Goal: Task Accomplishment & Management: Manage account settings

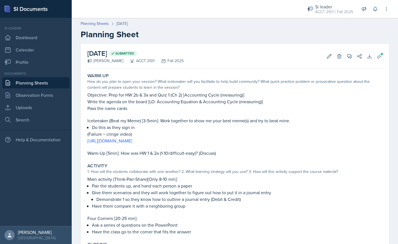
scroll to position [1, 0]
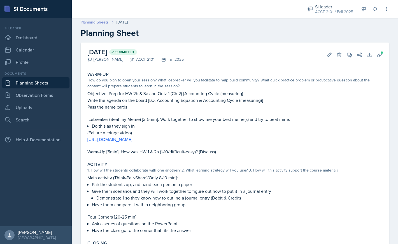
click at [100, 24] on link "Planning Sheets" at bounding box center [95, 22] width 28 height 6
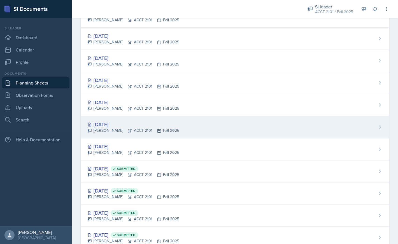
scroll to position [68, 0]
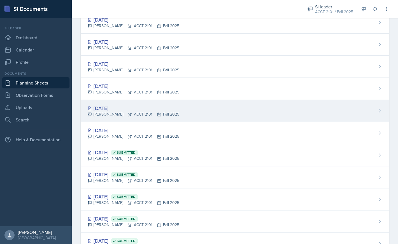
click at [117, 110] on div "[DATE]" at bounding box center [133, 109] width 92 height 8
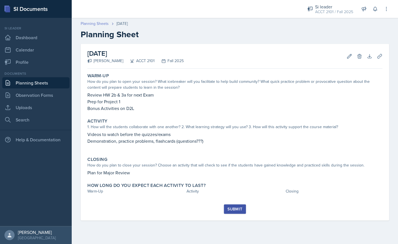
click at [100, 25] on link "Planning Sheets" at bounding box center [95, 24] width 28 height 6
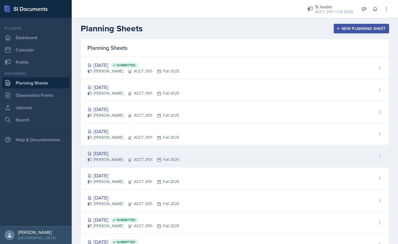
click at [116, 153] on div "[DATE]" at bounding box center [133, 154] width 92 height 8
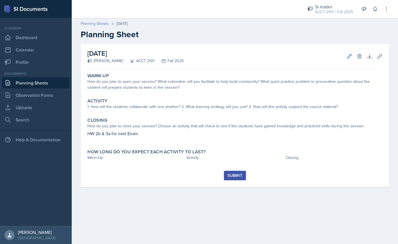
click at [103, 26] on link "Planning Sheets" at bounding box center [95, 24] width 28 height 6
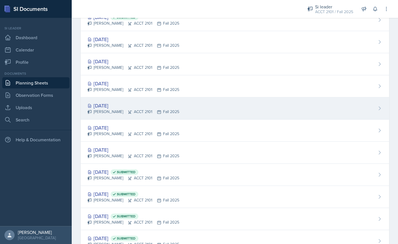
scroll to position [64, 0]
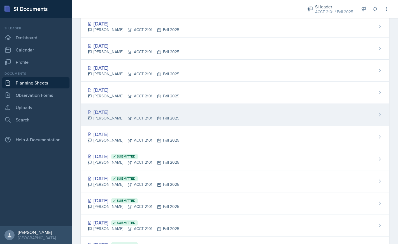
click at [152, 111] on div "[DATE]" at bounding box center [133, 112] width 92 height 8
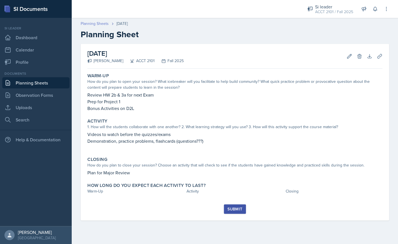
click at [102, 25] on link "Planning Sheets" at bounding box center [95, 24] width 28 height 6
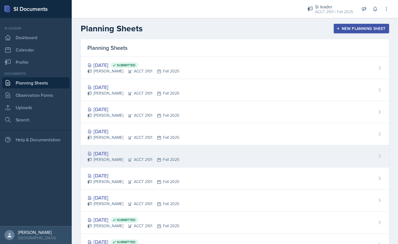
click at [146, 155] on div "[DATE]" at bounding box center [133, 154] width 92 height 8
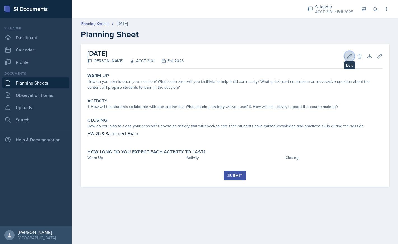
click at [349, 59] on icon at bounding box center [350, 57] width 6 height 6
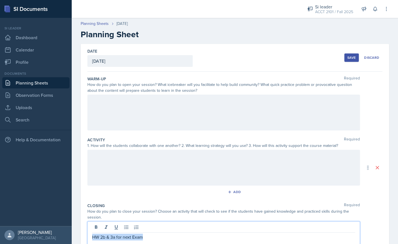
drag, startPoint x: 150, startPoint y: 229, endPoint x: 89, endPoint y: 238, distance: 61.7
click at [89, 238] on div "HW 2b & 3a for next Exam" at bounding box center [223, 240] width 273 height 36
click at [120, 110] on div at bounding box center [223, 113] width 273 height 36
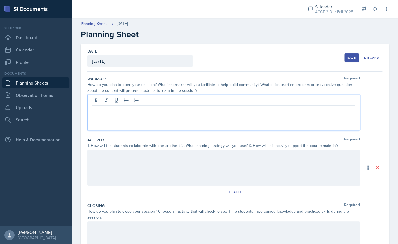
paste div
click at [102, 112] on p "HW 2b & 3a for next Exam" at bounding box center [223, 110] width 263 height 7
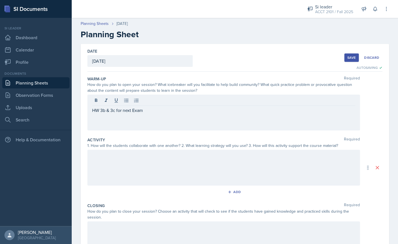
click at [352, 57] on div "Save" at bounding box center [351, 57] width 8 height 4
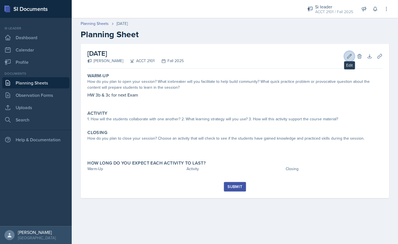
click at [348, 56] on icon at bounding box center [350, 57] width 6 height 6
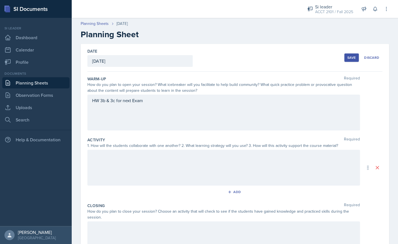
click at [187, 173] on div at bounding box center [223, 168] width 273 height 36
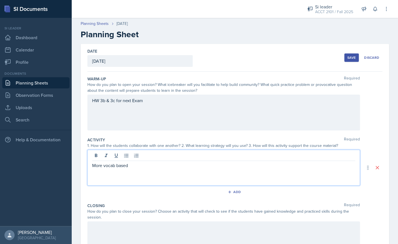
click at [351, 59] on div "Save" at bounding box center [351, 57] width 8 height 4
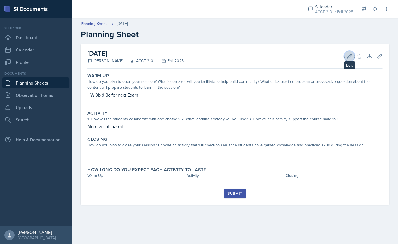
click at [353, 57] on button "Edit" at bounding box center [349, 56] width 10 height 10
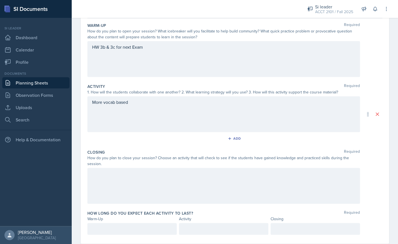
scroll to position [67, 0]
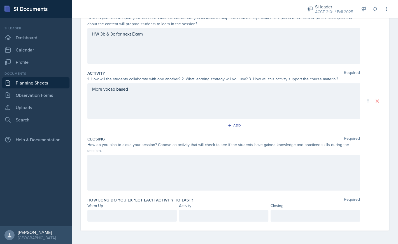
click at [164, 178] on div at bounding box center [223, 173] width 273 height 36
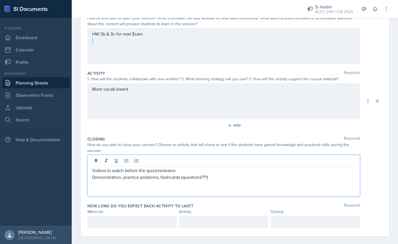
click at [166, 41] on div "HW 3b & 3c for next Exam" at bounding box center [223, 37] width 263 height 13
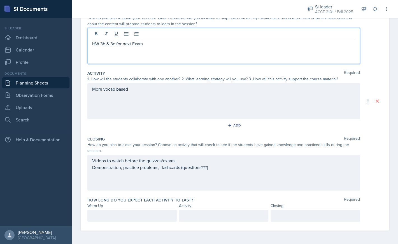
click at [202, 48] on p at bounding box center [223, 50] width 263 height 7
click at [164, 101] on div "More vocab based" at bounding box center [223, 101] width 273 height 36
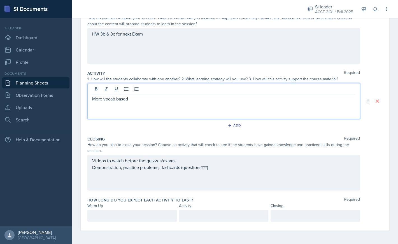
click at [152, 102] on p "More vocab based" at bounding box center [223, 99] width 263 height 7
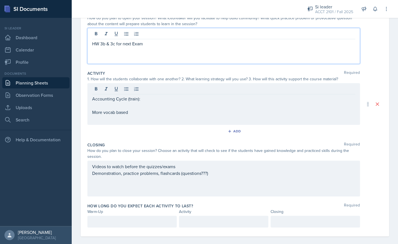
click at [145, 43] on div "HW 3b & 3c for next Exam" at bounding box center [223, 46] width 263 height 13
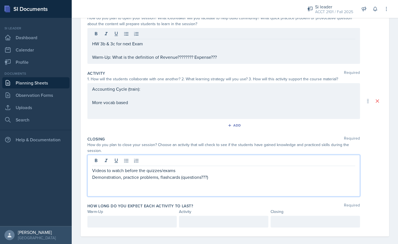
click at [140, 182] on div "Videos to watch before the quizzes/exams Demonstration, practice problems, flas…" at bounding box center [223, 180] width 263 height 27
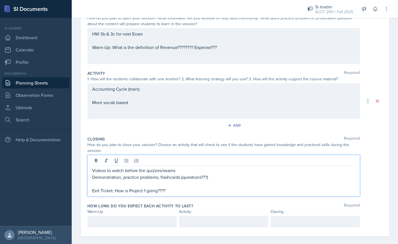
click at [174, 185] on p at bounding box center [223, 184] width 263 height 7
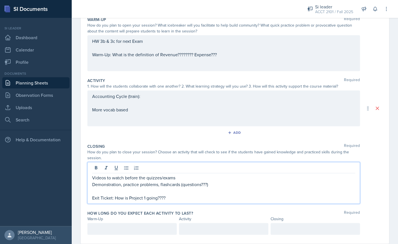
scroll to position [59, 0]
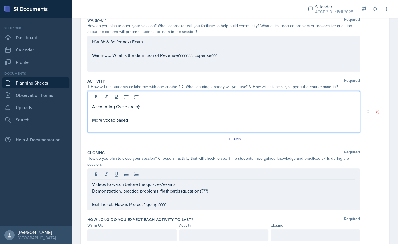
click at [217, 115] on div "Accounting Cycle (train): More vocab based" at bounding box center [223, 116] width 263 height 27
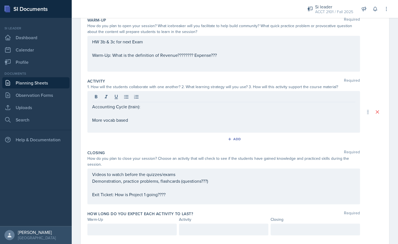
click at [302, 64] on div "HW 3b & 3c for next Exam Warm-Up: What is the definition of Revenue???????? Exp…" at bounding box center [223, 54] width 273 height 36
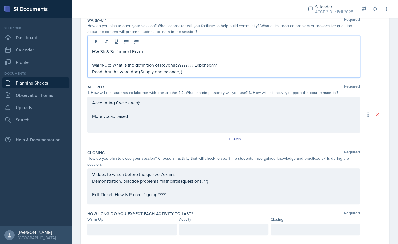
click at [154, 112] on div "Accounting Cycle (train): More vocab based" at bounding box center [223, 112] width 263 height 27
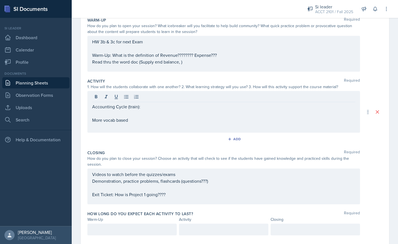
click at [135, 133] on div "Activity Required 1. How will the students collaborate with one another? 2. Wha…" at bounding box center [234, 112] width 295 height 72
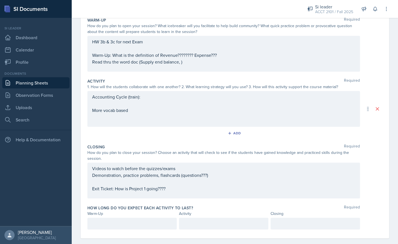
click at [143, 112] on div "Accounting Cycle (train): More vocab based" at bounding box center [223, 107] width 263 height 27
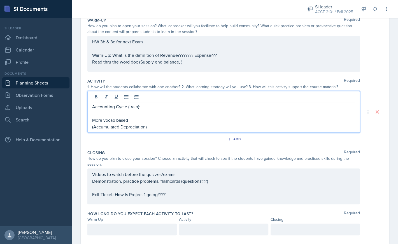
click at [158, 129] on p "(Accumulated Depreciation)" at bounding box center [223, 127] width 263 height 7
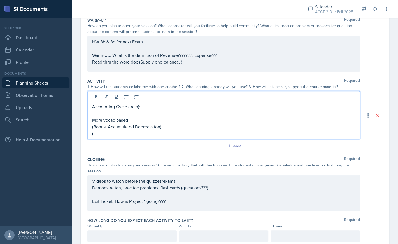
click at [106, 127] on p "(Bonus: Accumulated Depreciation)" at bounding box center [223, 127] width 263 height 7
drag, startPoint x: 108, startPoint y: 128, endPoint x: 94, endPoint y: 129, distance: 14.9
click at [94, 129] on p "(Bonus: Accumulated Depreciation)" at bounding box center [223, 127] width 263 height 7
click at [105, 134] on p "(" at bounding box center [223, 133] width 263 height 7
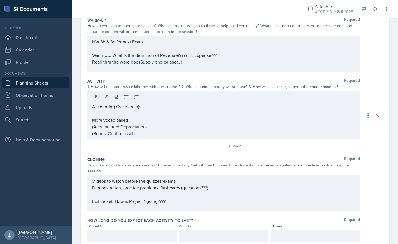
click at [312, 29] on div "How do you plan to open your session? What icebreaker will you facilitate to he…" at bounding box center [223, 29] width 273 height 12
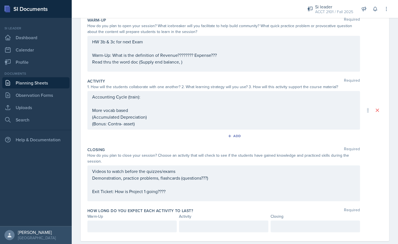
scroll to position [0, 0]
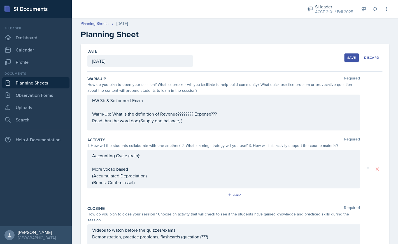
click at [353, 59] on div "Save" at bounding box center [351, 57] width 8 height 4
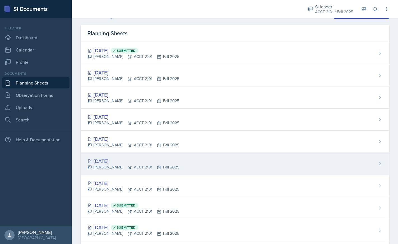
scroll to position [15, 0]
click at [115, 161] on div "[DATE]" at bounding box center [133, 161] width 92 height 8
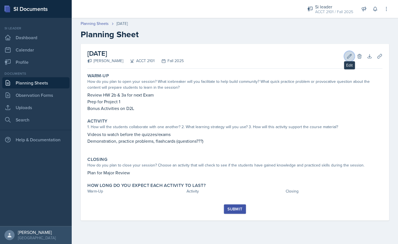
click at [348, 58] on icon at bounding box center [349, 56] width 4 height 4
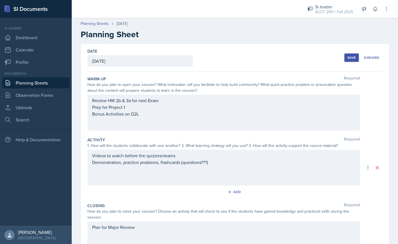
click at [153, 118] on div "Review HW 2b & 3a for next Exam Prep for Project 1 Bonus Activities on D2L" at bounding box center [223, 113] width 273 height 36
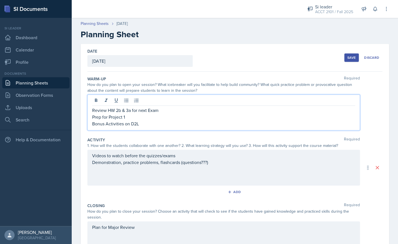
click at [142, 127] on p "Bonus Activities on D2L" at bounding box center [223, 123] width 263 height 7
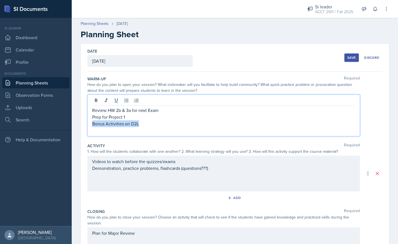
drag, startPoint x: 148, startPoint y: 126, endPoint x: 87, endPoint y: 124, distance: 60.8
click at [87, 124] on div "Review HW 2b & 3a for next Exam Prep for Project 1 Bonus Activities on D2L" at bounding box center [223, 116] width 273 height 42
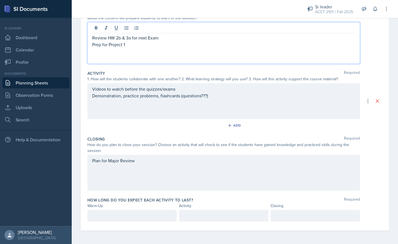
click at [126, 181] on div "Plan for Major Review" at bounding box center [223, 173] width 273 height 36
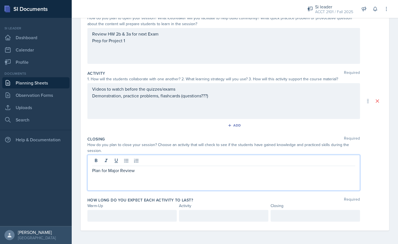
scroll to position [67, 0]
click at [152, 169] on p "Plan for Major Review" at bounding box center [223, 170] width 263 height 7
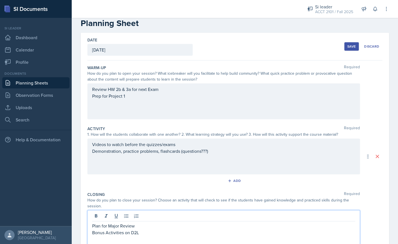
scroll to position [0, 0]
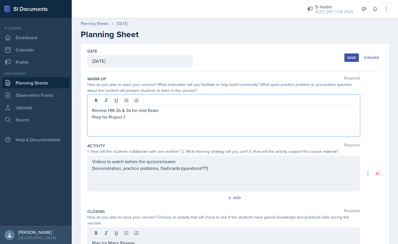
click at [238, 111] on div "Review HW 2b & 3a for next Exam Prep for Project 1" at bounding box center [223, 120] width 263 height 27
click at [216, 110] on p "Review HW 2b & 3a for next Exam" at bounding box center [223, 110] width 263 height 7
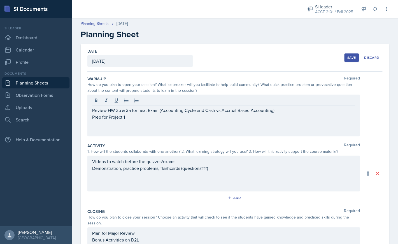
click at [151, 124] on p at bounding box center [223, 123] width 263 height 7
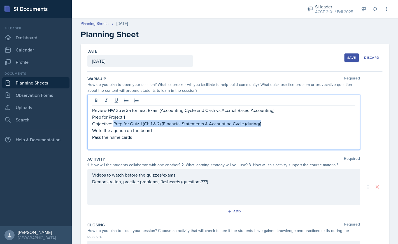
drag, startPoint x: 114, startPoint y: 125, endPoint x: 263, endPoint y: 125, distance: 148.2
click at [262, 125] on p "Objective: Prep for Quiz 1 (Ch 1 & 2) [Financial Statements & Accounting Cycle …" at bounding box center [223, 123] width 263 height 7
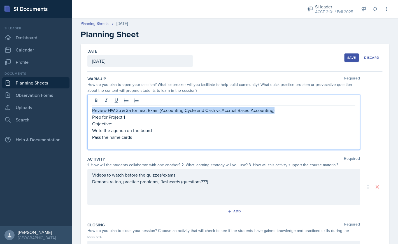
drag, startPoint x: 280, startPoint y: 110, endPoint x: 90, endPoint y: 109, distance: 189.7
click at [90, 109] on div "Review HW 2b & 3a for next Exam (Accounting Cycle and Cash vs Accrual Based Acc…" at bounding box center [223, 122] width 273 height 55
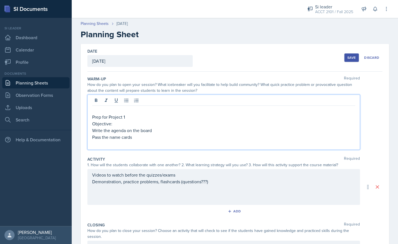
click at [119, 122] on p "Objective:" at bounding box center [223, 123] width 263 height 7
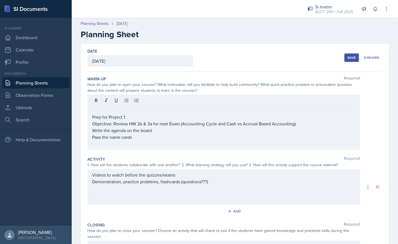
click at [91, 117] on div "Prep for Project 1 Objective: Review HW 2b & 3a for next Exam (Accounting Cycle…" at bounding box center [223, 122] width 273 height 55
click at [92, 118] on div "Prep for Project 1 Objective: Review HW 2b & 3a for next Exam (Accounting Cycle…" at bounding box center [223, 122] width 273 height 55
drag, startPoint x: 92, startPoint y: 118, endPoint x: 135, endPoint y: 116, distance: 42.7
click at [135, 116] on div "Prep for Project 1 Objective: Review HW 2b & 3a for next Exam (Accounting Cycle…" at bounding box center [223, 122] width 273 height 55
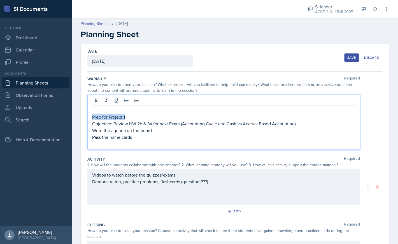
drag, startPoint x: 131, startPoint y: 117, endPoint x: 86, endPoint y: 118, distance: 44.9
click at [87, 118] on div "Prep for Project 1 Objective: Review HW 2b & 3a for next Exam (Accounting Cycle…" at bounding box center [223, 122] width 273 height 55
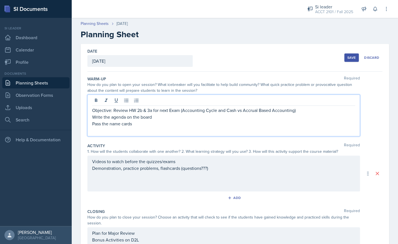
click at [323, 113] on p "Objective: Review HW 2b & 3a for next Exam (Accounting Cycle and Cash vs Accrua…" at bounding box center [223, 110] width 263 height 7
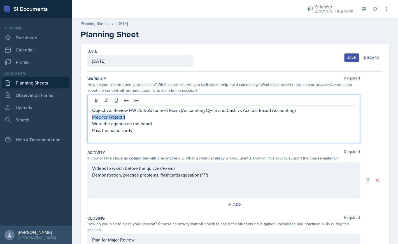
drag, startPoint x: 129, startPoint y: 117, endPoint x: 89, endPoint y: 118, distance: 40.1
click at [89, 118] on div "Objective: Review HW 2b & 3a for next Exam (Accounting Cycle and Cash vs Accrua…" at bounding box center [223, 119] width 273 height 48
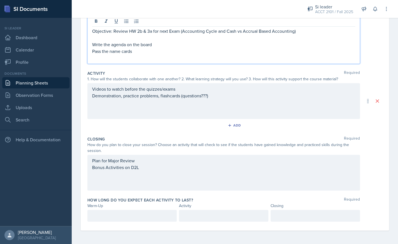
click at [129, 180] on div "Plan for Major Review Bonus Activities on D2L" at bounding box center [223, 173] width 273 height 36
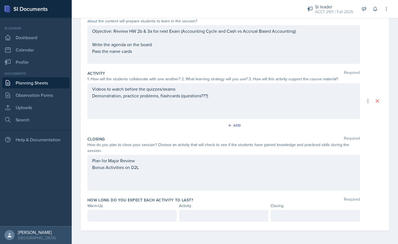
scroll to position [69, 0]
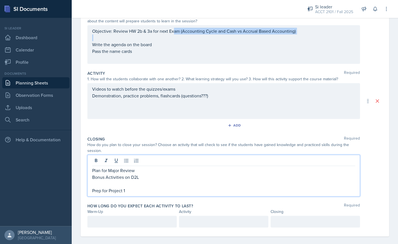
click at [175, 40] on div "Objective: Review HW 2b & 3a for next Exam (Accounting Cycle and Cash vs Accrua…" at bounding box center [223, 45] width 263 height 34
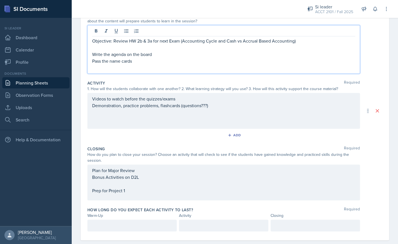
click at [158, 47] on p at bounding box center [223, 47] width 263 height 7
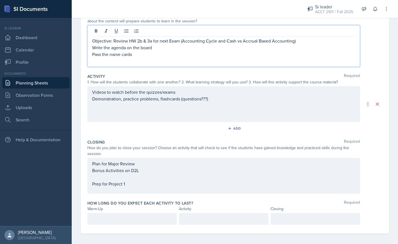
click at [215, 58] on p at bounding box center [223, 61] width 263 height 7
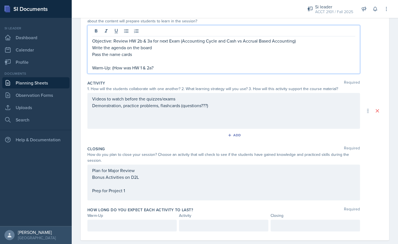
click at [115, 69] on p "Warm-Up: (How was HW 1 & 2a?" at bounding box center [223, 67] width 263 height 7
click at [142, 69] on p "Warm-Up: How was HW 1 & 2a?" at bounding box center [223, 67] width 263 height 7
click at [154, 69] on p "Warm-Up: How was HW 2b & 2a?" at bounding box center [223, 67] width 263 height 7
click at [173, 69] on p "Warm-Up: How was HW 2b & 3a?" at bounding box center [223, 67] width 263 height 7
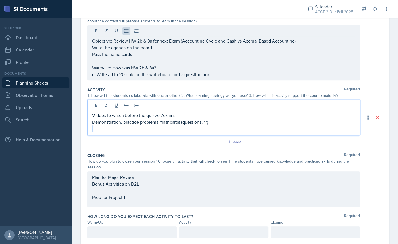
click at [222, 119] on div "Videos to watch before the quizzes/exams Demonstration, practice problems, flas…" at bounding box center [223, 122] width 263 height 20
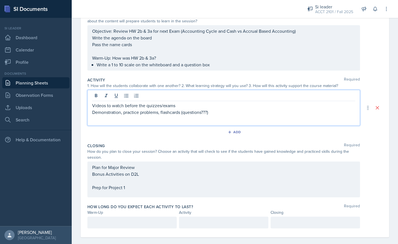
click at [218, 113] on p "Demonstration, practice problems, flashcards (questions???)" at bounding box center [223, 112] width 263 height 7
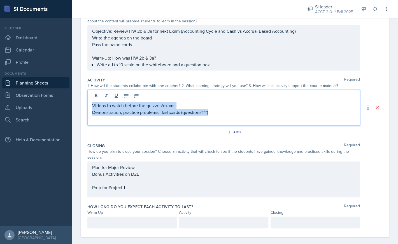
drag, startPoint x: 218, startPoint y: 113, endPoint x: 77, endPoint y: 100, distance: 141.9
click at [87, 100] on div "Videos to watch before the quizzes/exams Demonstration, practice problems, flas…" at bounding box center [223, 108] width 273 height 36
copy div "Videos to watch before the quizzes/exams Demonstration, practice problems, flas…"
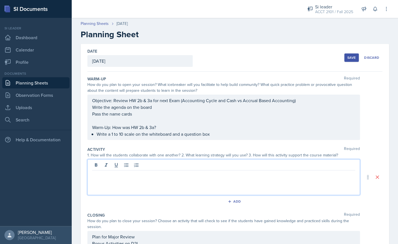
scroll to position [76, 0]
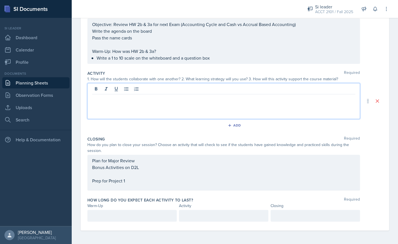
click at [135, 107] on p at bounding box center [223, 105] width 263 height 7
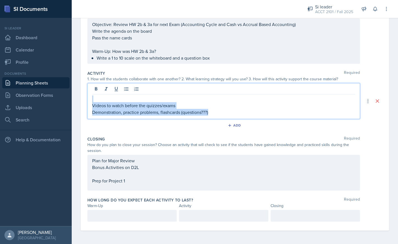
drag, startPoint x: 215, startPoint y: 113, endPoint x: 97, endPoint y: 94, distance: 119.3
click at [97, 94] on div "Videos to watch before the quizzes/exams Demonstration, practice problems, flas…" at bounding box center [223, 101] width 273 height 36
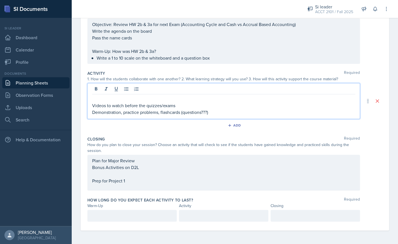
click at [117, 100] on p at bounding box center [223, 99] width 263 height 7
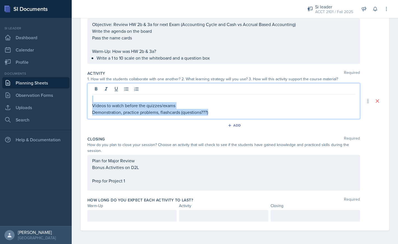
drag, startPoint x: 221, startPoint y: 114, endPoint x: 75, endPoint y: 95, distance: 147.2
click at [87, 95] on div "Videos to watch before the quizzes/exams Demonstration, practice problems, flas…" at bounding box center [223, 101] width 273 height 36
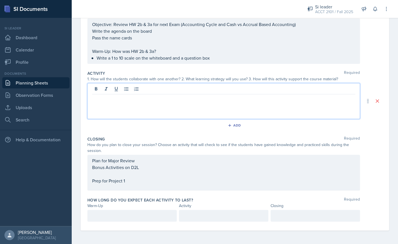
click at [133, 188] on div "Plan for Major Review Bonus Activities on D2L Prep for Project 1" at bounding box center [223, 173] width 273 height 36
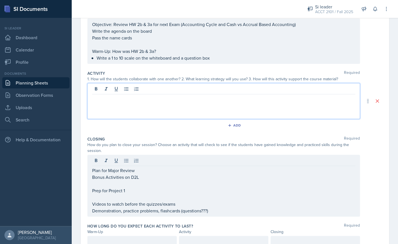
click at [182, 91] on div at bounding box center [223, 101] width 273 height 36
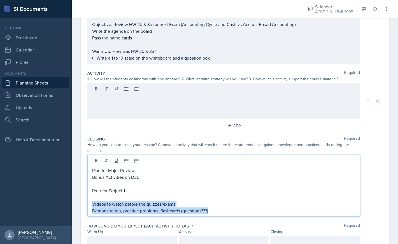
drag, startPoint x: 213, startPoint y: 203, endPoint x: 89, endPoint y: 203, distance: 123.6
click at [89, 203] on div "Plan for Major Review Bonus Activities on D2L Prep for Project 1 Videos to watc…" at bounding box center [223, 186] width 273 height 62
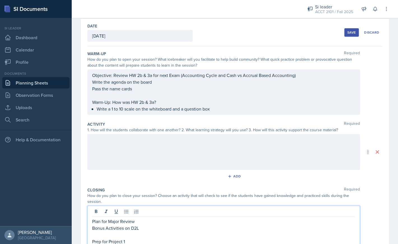
scroll to position [24, 0]
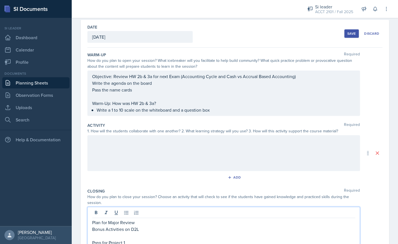
click at [171, 149] on div at bounding box center [223, 153] width 273 height 36
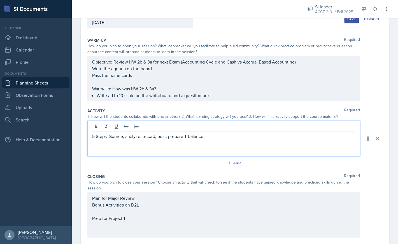
scroll to position [39, 0]
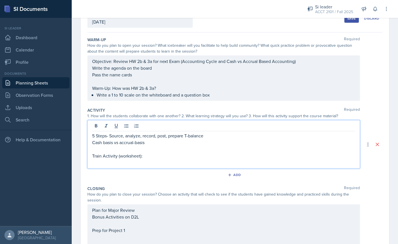
click at [206, 158] on p "Train Activity (worksheet):" at bounding box center [223, 156] width 263 height 7
click at [203, 162] on p at bounding box center [223, 162] width 263 height 7
click at [213, 96] on div "Objective: Review HW 2b & 3a for next Exam (Accounting Cycle and Cash vs Accrua…" at bounding box center [223, 78] width 263 height 40
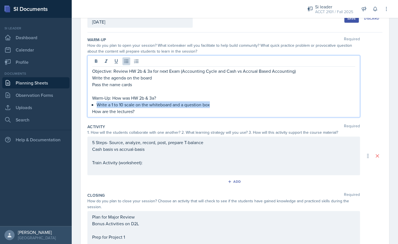
drag, startPoint x: 98, startPoint y: 105, endPoint x: 212, endPoint y: 107, distance: 114.1
click at [212, 107] on p "Write a 1 to 10 scale on the whiteboard and a question box" at bounding box center [226, 104] width 259 height 7
copy p "Write a 1 to 10 scale on the whiteboard and a question box"
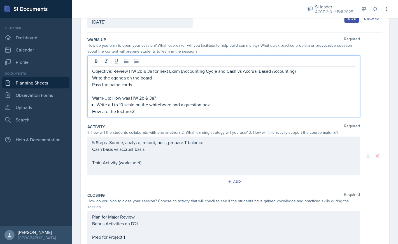
click at [170, 113] on p "How are the lectures?" at bounding box center [223, 111] width 263 height 7
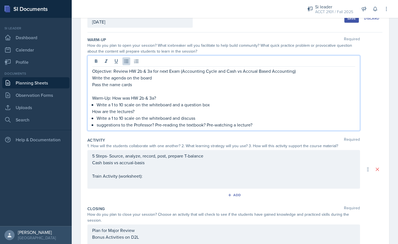
click at [207, 175] on div "5 Steps- Source, analyze, record, post, prepare T-balance Cash basis vs accrual…" at bounding box center [223, 170] width 263 height 34
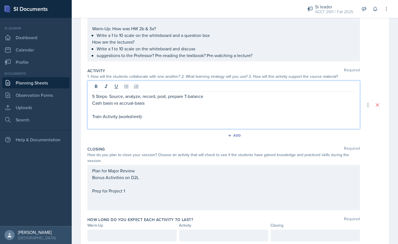
scroll to position [99, 0]
click at [158, 102] on p "Cash basis vs accrual-basis" at bounding box center [223, 102] width 263 height 7
click at [158, 114] on p "Train Activity (worksheet):" at bounding box center [223, 116] width 263 height 7
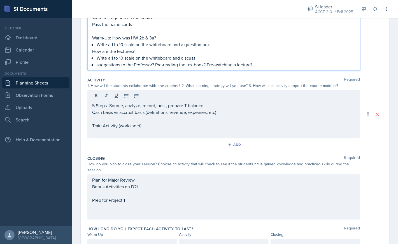
scroll to position [109, 0]
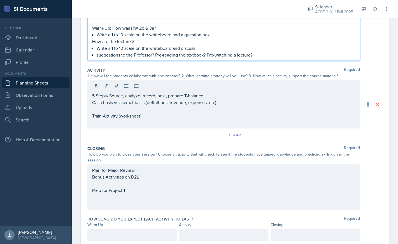
click at [257, 56] on p "suggestions to the Professor? Pre-reading the textbook? Pre-watching a lecture?" at bounding box center [226, 55] width 259 height 7
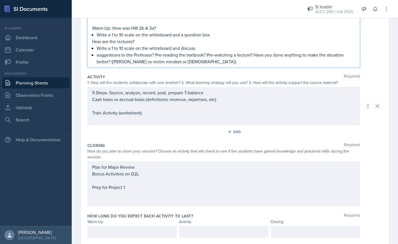
click at [259, 119] on div "5 Steps- Source, analyze, record, post, prepare T-balance Cash basis vs accrual…" at bounding box center [223, 106] width 263 height 34
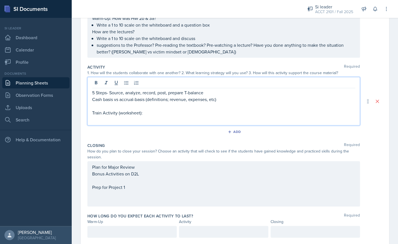
scroll to position [99, 0]
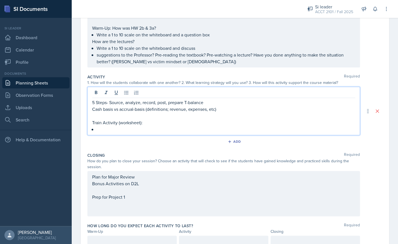
click at [95, 103] on p "5 Steps- Source, analyze, record, post, prepare T-balance" at bounding box center [223, 102] width 263 height 7
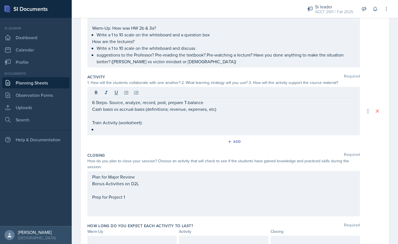
click at [200, 154] on div "Closing Required" at bounding box center [234, 156] width 295 height 6
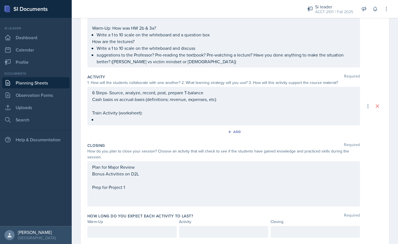
click at [147, 123] on div "6 Steps- Source, analyze, record, post, prepare T-balance Cash basis vs accrual…" at bounding box center [223, 106] width 273 height 39
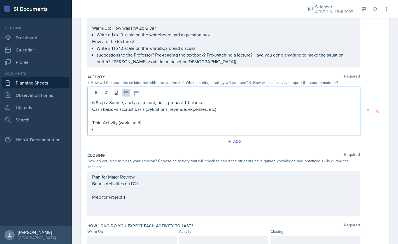
click at [152, 128] on p at bounding box center [226, 129] width 259 height 7
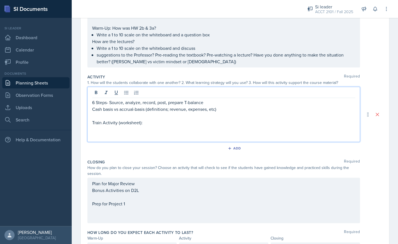
scroll to position [109, 0]
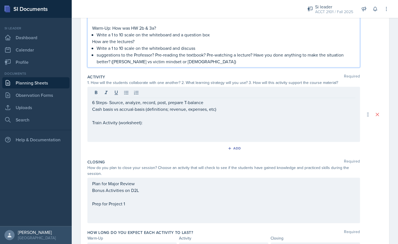
click at [212, 34] on p "Write a 1 to 10 scale on the whiteboard and a question box" at bounding box center [226, 34] width 259 height 7
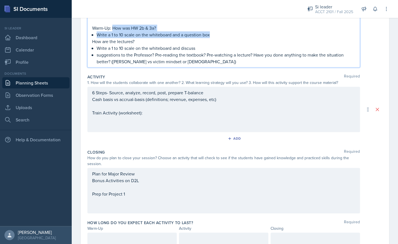
drag, startPoint x: 212, startPoint y: 34, endPoint x: 113, endPoint y: 28, distance: 99.4
click at [113, 28] on div "Objective: Review HW 2b & 3a for next Exam (Accounting Cycle and Cash vs Accrua…" at bounding box center [223, 31] width 263 height 67
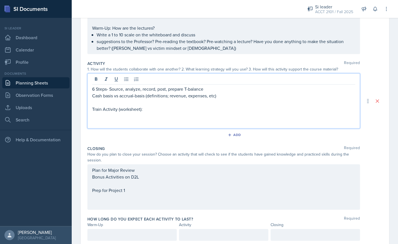
click at [152, 103] on div "6 Steps- Source, analyze, record, post, prepare T-balance Cash basis vs accrual…" at bounding box center [223, 106] width 263 height 40
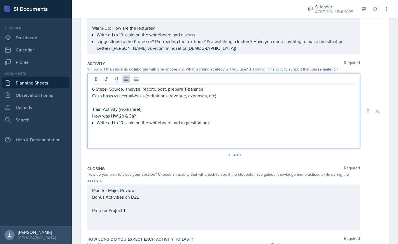
click at [212, 123] on p "Write a 1 to 10 scale on the whiteboard and a question box" at bounding box center [226, 122] width 259 height 7
click at [185, 140] on p at bounding box center [223, 143] width 263 height 7
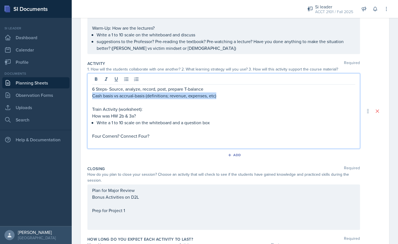
drag, startPoint x: 222, startPoint y: 94, endPoint x: 85, endPoint y: 93, distance: 137.3
click at [87, 93] on div "6 Steps- Source, analyze, record, post, prepare T-balance Cash basis vs accrual…" at bounding box center [223, 110] width 273 height 75
click at [160, 141] on p at bounding box center [223, 143] width 263 height 7
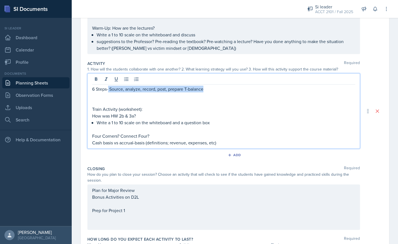
drag, startPoint x: 108, startPoint y: 90, endPoint x: 233, endPoint y: 90, distance: 124.7
click at [233, 90] on p "6 Steps- Source, analyze, record, post, prepare T-balance" at bounding box center [223, 89] width 263 height 7
click at [192, 102] on p at bounding box center [223, 102] width 263 height 7
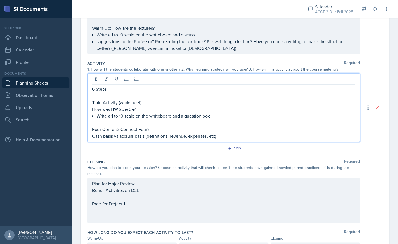
click at [191, 126] on p "Four Corners? Connect Four?" at bounding box center [223, 129] width 263 height 7
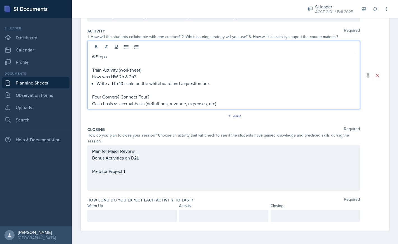
click at [135, 179] on div "Plan for Major Review Bonus Activities on D2L Prep for Project 1" at bounding box center [223, 168] width 263 height 40
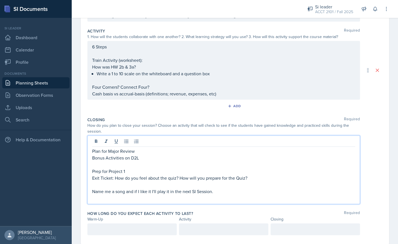
click at [142, 69] on div "6 Steps Train Activity (worksheet): How was HW 2b & 3a? Write a 1 to 10 scale o…" at bounding box center [223, 70] width 263 height 54
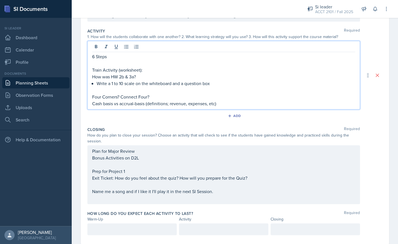
click at [112, 78] on p "How was HW 2b & 3a?" at bounding box center [223, 76] width 263 height 7
click at [121, 76] on p "How was Quiz? HW 2b & 3a?" at bounding box center [223, 76] width 263 height 7
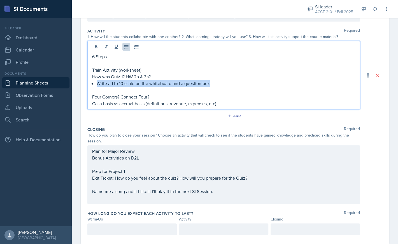
drag, startPoint x: 221, startPoint y: 84, endPoint x: 98, endPoint y: 85, distance: 123.6
click at [98, 85] on p "Write a 1 to 10 scale on the whiteboard and a question box" at bounding box center [226, 83] width 259 height 7
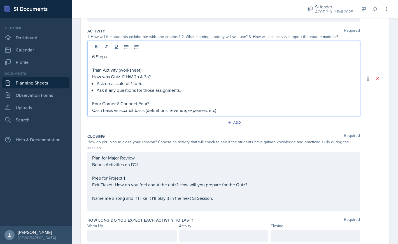
click at [140, 70] on p "Train Activity (worksheet):" at bounding box center [223, 70] width 263 height 7
click at [151, 85] on p "Ask on a scale of 1 to 5." at bounding box center [226, 83] width 259 height 7
click at [149, 71] on p "Train Activity (worksheet), Pre:" at bounding box center [223, 70] width 263 height 7
click at [152, 85] on p "Ask on a scale of 1 to 5." at bounding box center [226, 83] width 259 height 7
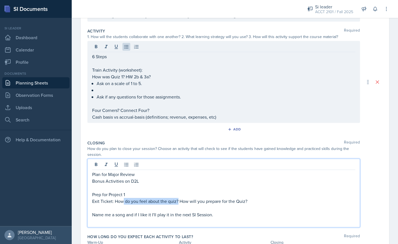
drag, startPoint x: 178, startPoint y: 192, endPoint x: 122, endPoint y: 203, distance: 56.8
click at [122, 203] on p "Exit Ticket: How do you feel about the quiz? How will you prepare for the Quiz?" at bounding box center [223, 201] width 263 height 7
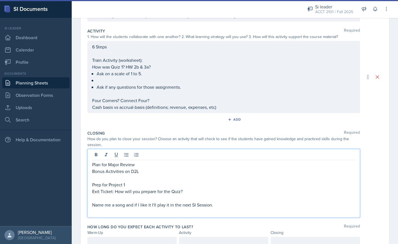
click at [131, 191] on p "Exit Ticket: How will you prepare for the Quiz?" at bounding box center [223, 191] width 263 height 7
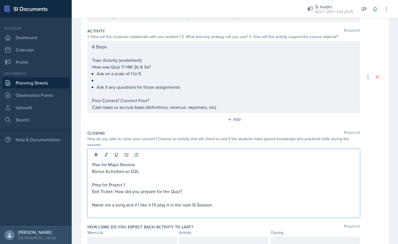
click at [166, 82] on ul "Ask on a scale of 1 to 5. Ask if any questions for those assignments." at bounding box center [226, 80] width 259 height 20
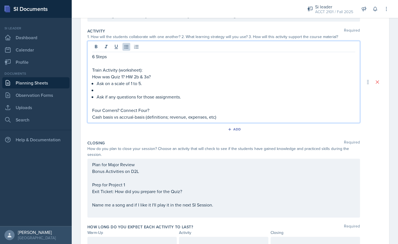
click at [144, 83] on p "Ask on a scale of 1 to 5." at bounding box center [226, 83] width 259 height 7
click at [172, 92] on p at bounding box center [226, 90] width 259 height 7
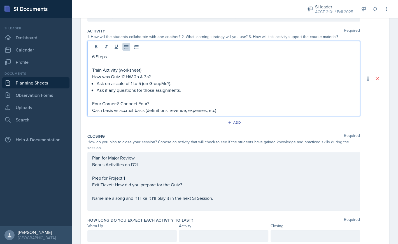
click at [191, 103] on p "Four Corners? Connect Four?" at bounding box center [223, 103] width 263 height 7
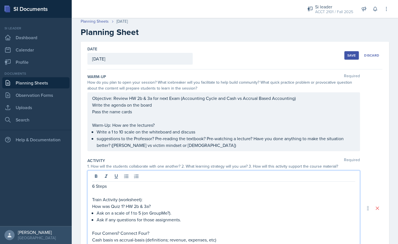
scroll to position [0, 0]
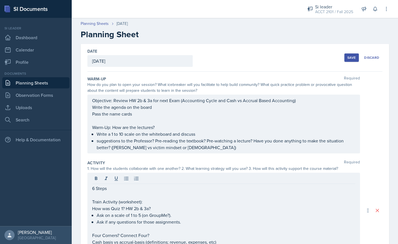
click at [352, 59] on div "Save" at bounding box center [351, 57] width 8 height 4
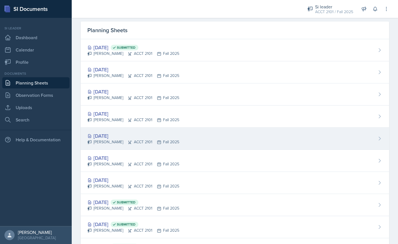
scroll to position [40, 0]
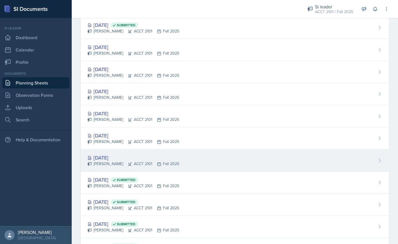
click at [114, 162] on div "Franky Gao ACCT 2101 Fall 2025" at bounding box center [133, 164] width 92 height 6
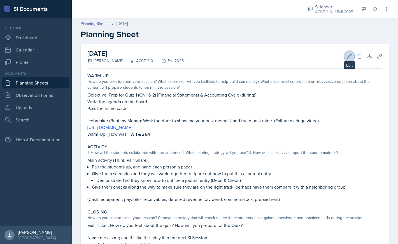
click at [347, 57] on icon at bounding box center [350, 57] width 6 height 6
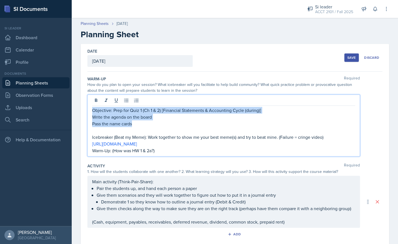
drag, startPoint x: 136, startPoint y: 115, endPoint x: 93, endPoint y: 112, distance: 43.9
click at [93, 112] on div "Objective: Prep for Quiz 1 (Ch 1 & 2) [Financial Statements & Accounting Cycle …" at bounding box center [223, 130] width 263 height 47
copy div "Objective: Prep for Quiz 1 (Ch 1 & 2) [Financial Statements & Accounting Cycle …"
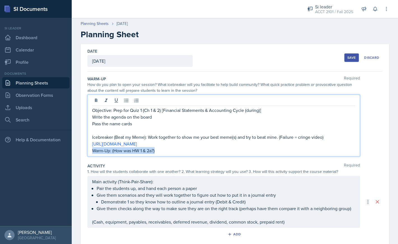
drag, startPoint x: 159, startPoint y: 152, endPoint x: 92, endPoint y: 153, distance: 67.0
click at [92, 153] on div "Objective: Prep for Quiz 1 (Ch 1 & 2) [Financial Statements & Accounting Cycle …" at bounding box center [223, 126] width 273 height 62
copy p "Warm-Up: (How was HW 1 & 2a?)"
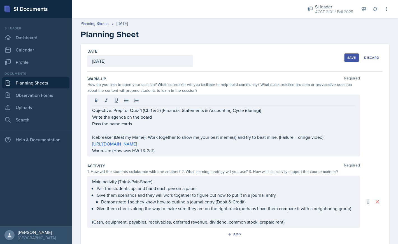
click at [208, 164] on div "Activity Required" at bounding box center [234, 166] width 295 height 6
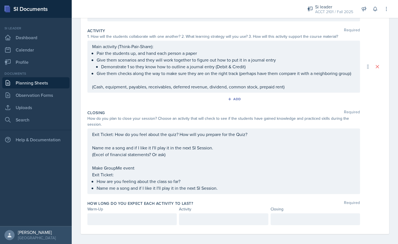
scroll to position [127, 0]
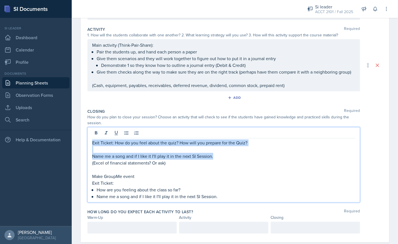
drag, startPoint x: 217, startPoint y: 148, endPoint x: 92, endPoint y: 141, distance: 124.3
click at [92, 141] on div "Exit Ticket: How do you feel about the quiz? How will you prepare for the Quiz?…" at bounding box center [223, 170] width 263 height 61
copy div "Exit Ticket: How do you feel about the quiz? How will you prepare for the Quiz?…"
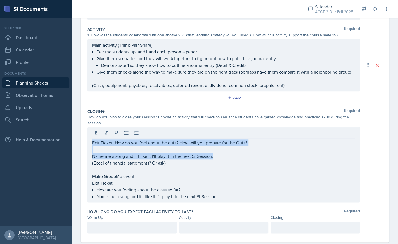
click at [30, 85] on link "Planning Sheets" at bounding box center [35, 82] width 67 height 11
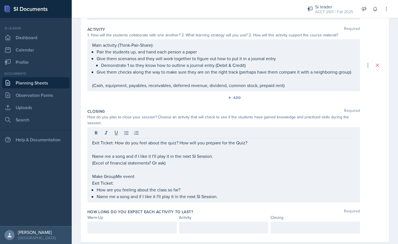
scroll to position [61, 0]
